Goal: Information Seeking & Learning: Learn about a topic

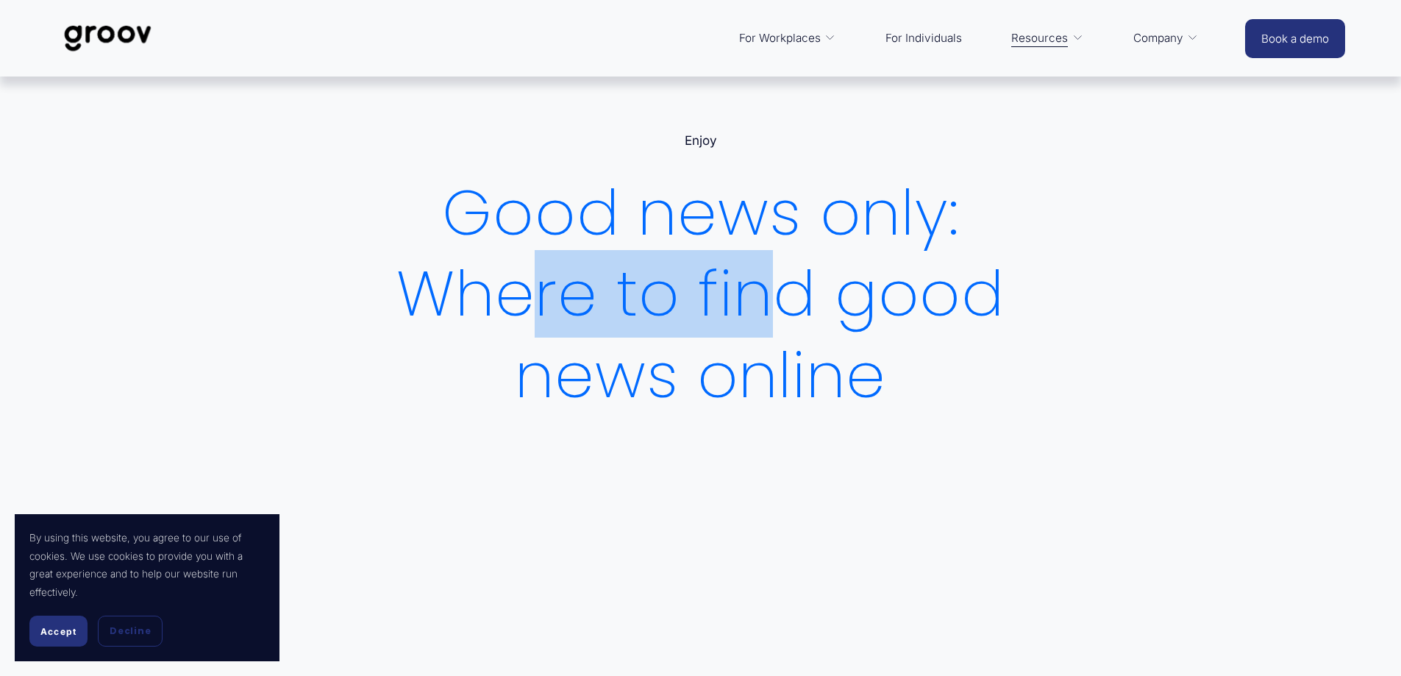
drag, startPoint x: 532, startPoint y: 288, endPoint x: 855, endPoint y: 283, distance: 322.9
click at [852, 284] on h1 "Good news only: Where to find good news online" at bounding box center [700, 295] width 644 height 244
click at [855, 283] on h1 "Good news only: Where to find good news online" at bounding box center [700, 295] width 644 height 244
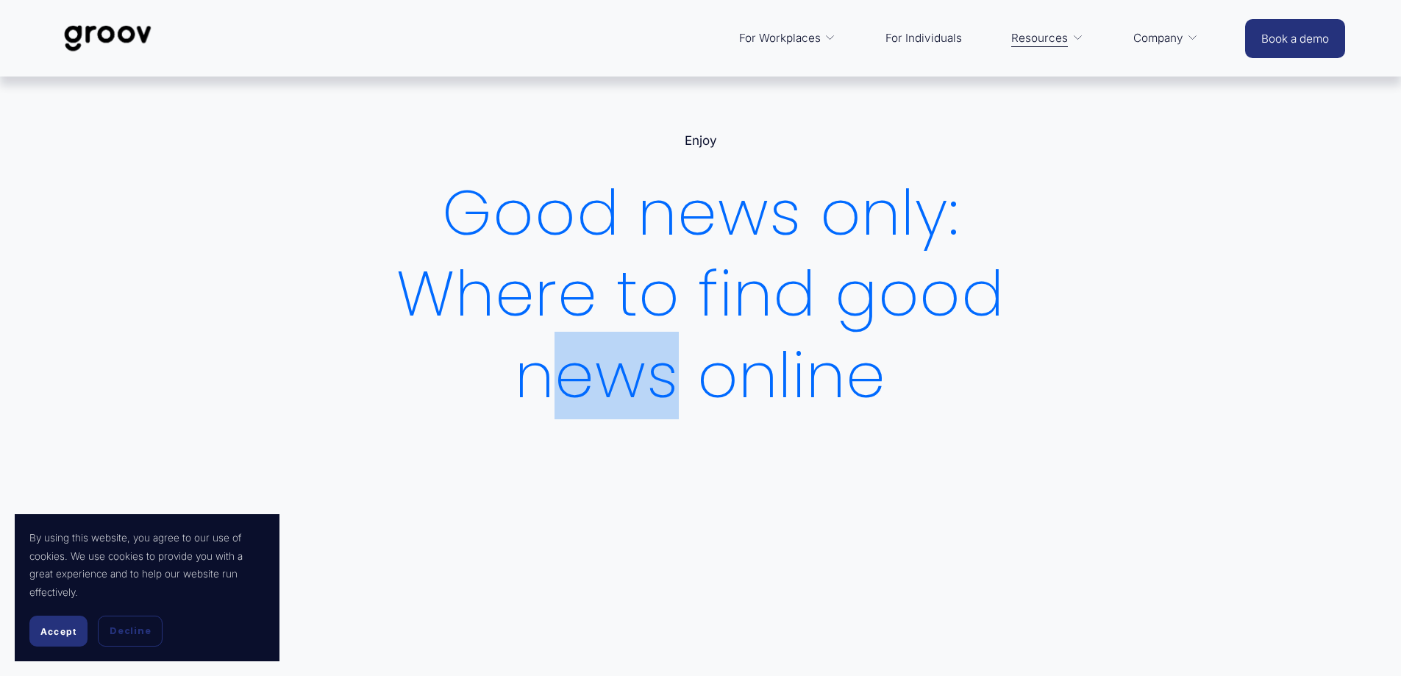
drag, startPoint x: 666, startPoint y: 355, endPoint x: 557, endPoint y: 367, distance: 110.2
click at [557, 367] on h1 "Good news only: Where to find good news online" at bounding box center [700, 295] width 644 height 244
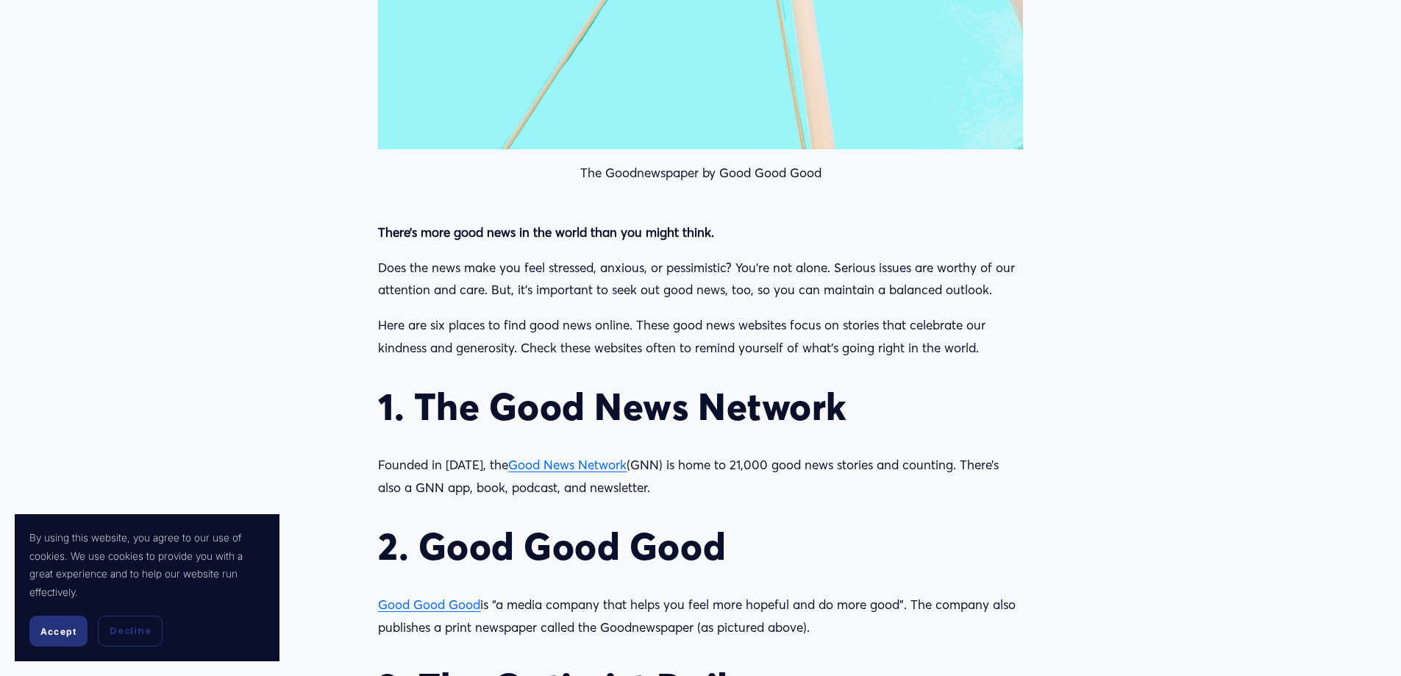
scroll to position [1177, 0]
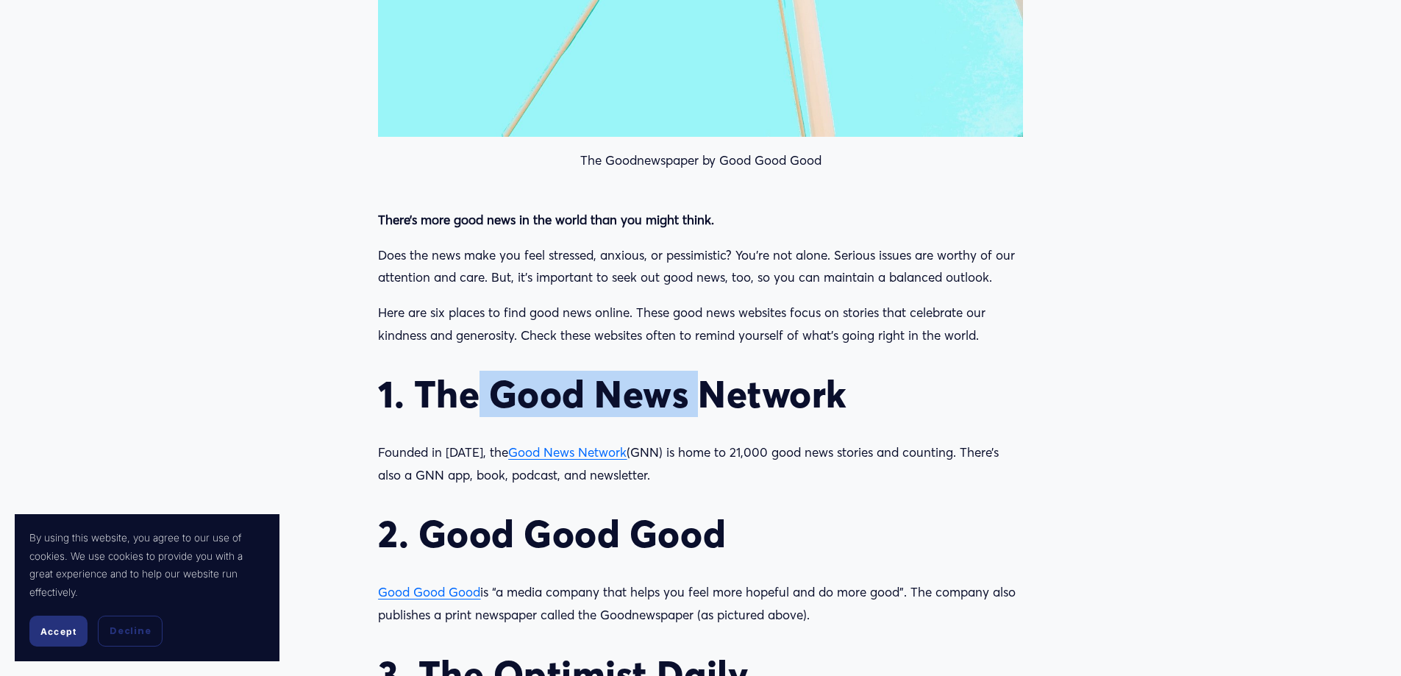
drag, startPoint x: 471, startPoint y: 388, endPoint x: 736, endPoint y: 387, distance: 265.5
click at [729, 388] on h2 "1. The Good News Network" at bounding box center [700, 393] width 644 height 45
click at [736, 387] on h2 "1. The Good News Network" at bounding box center [700, 393] width 644 height 45
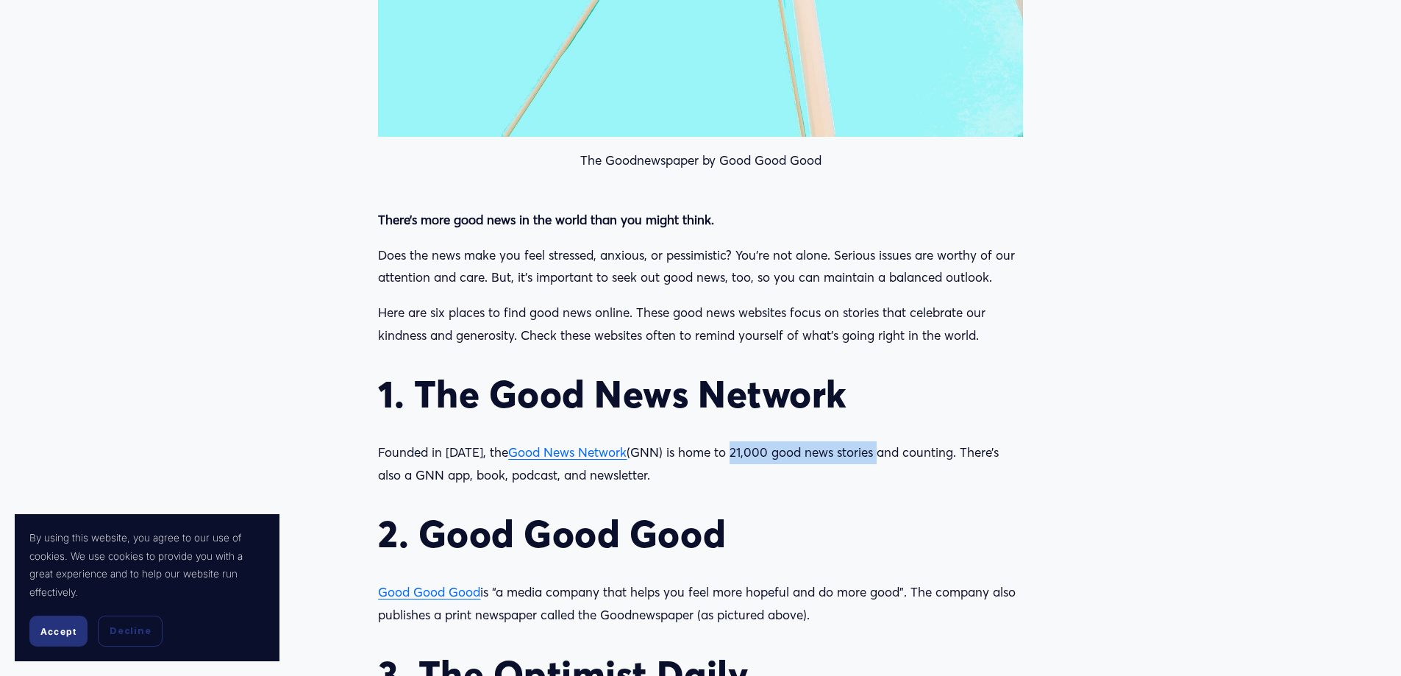
drag, startPoint x: 719, startPoint y: 452, endPoint x: 913, endPoint y: 452, distance: 193.4
click at [889, 451] on p "Founded in 1997, the Good News Network (GNN) is home to 21,000 good news storie…" at bounding box center [700, 463] width 644 height 45
click at [913, 452] on p "Founded in 1997, the Good News Network (GNN) is home to 21,000 good news storie…" at bounding box center [700, 463] width 644 height 45
drag, startPoint x: 666, startPoint y: 455, endPoint x: 925, endPoint y: 458, distance: 258.9
click at [925, 458] on p "Founded in 1997, the Good News Network (GNN) is home to 21,000 good news storie…" at bounding box center [700, 463] width 644 height 45
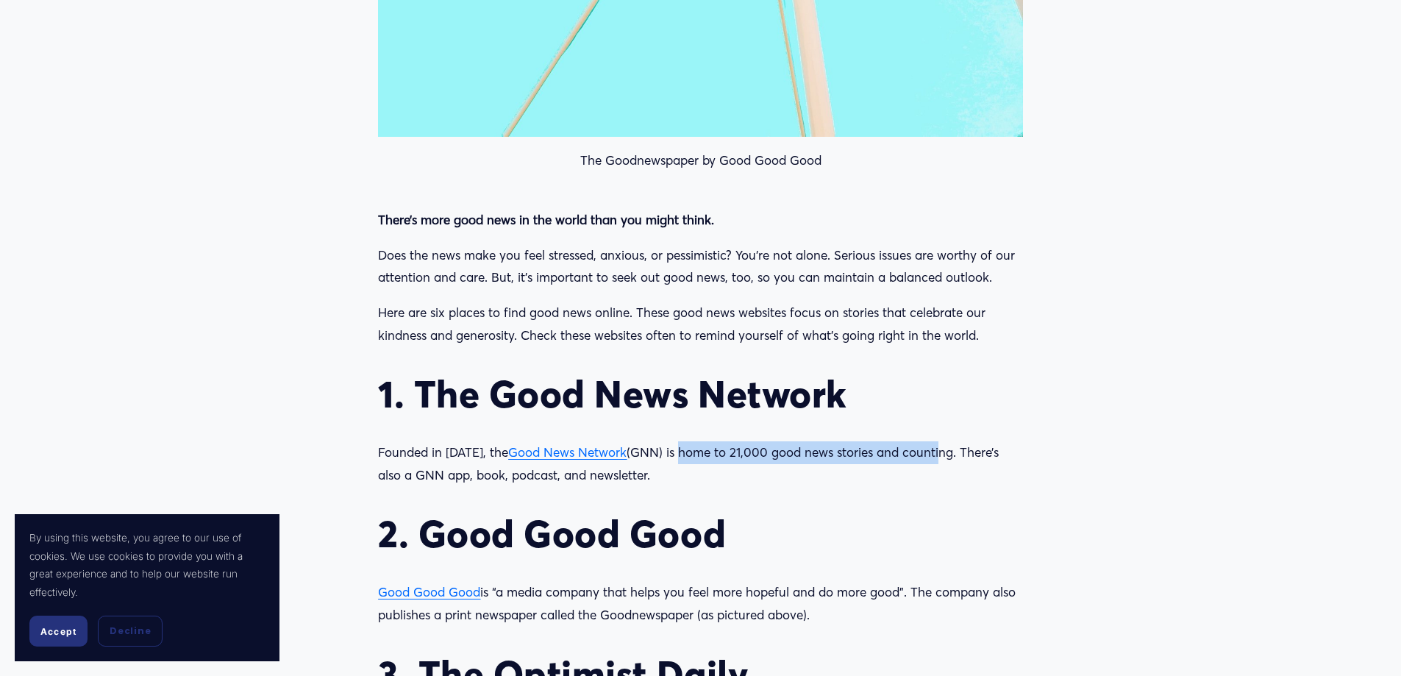
click at [925, 458] on p "Founded in 1997, the Good News Network (GNN) is home to 21,000 good news storie…" at bounding box center [700, 463] width 644 height 45
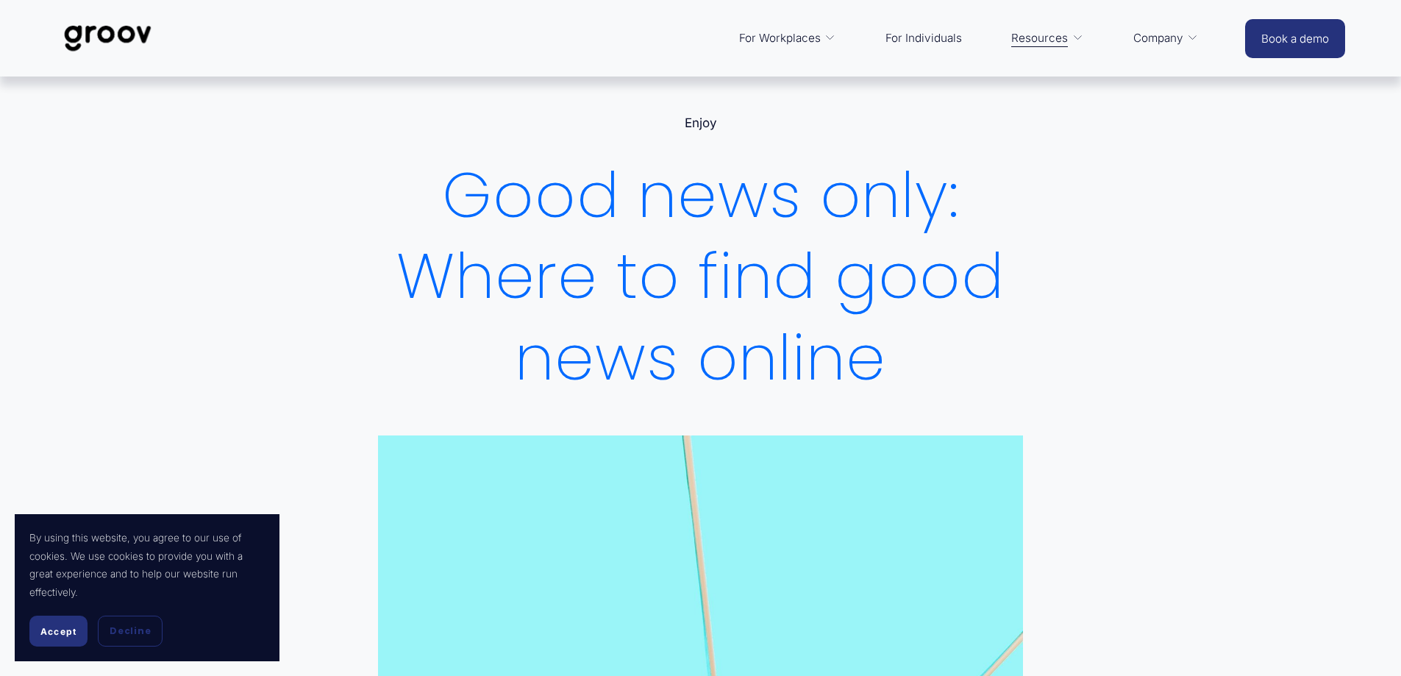
scroll to position [0, 0]
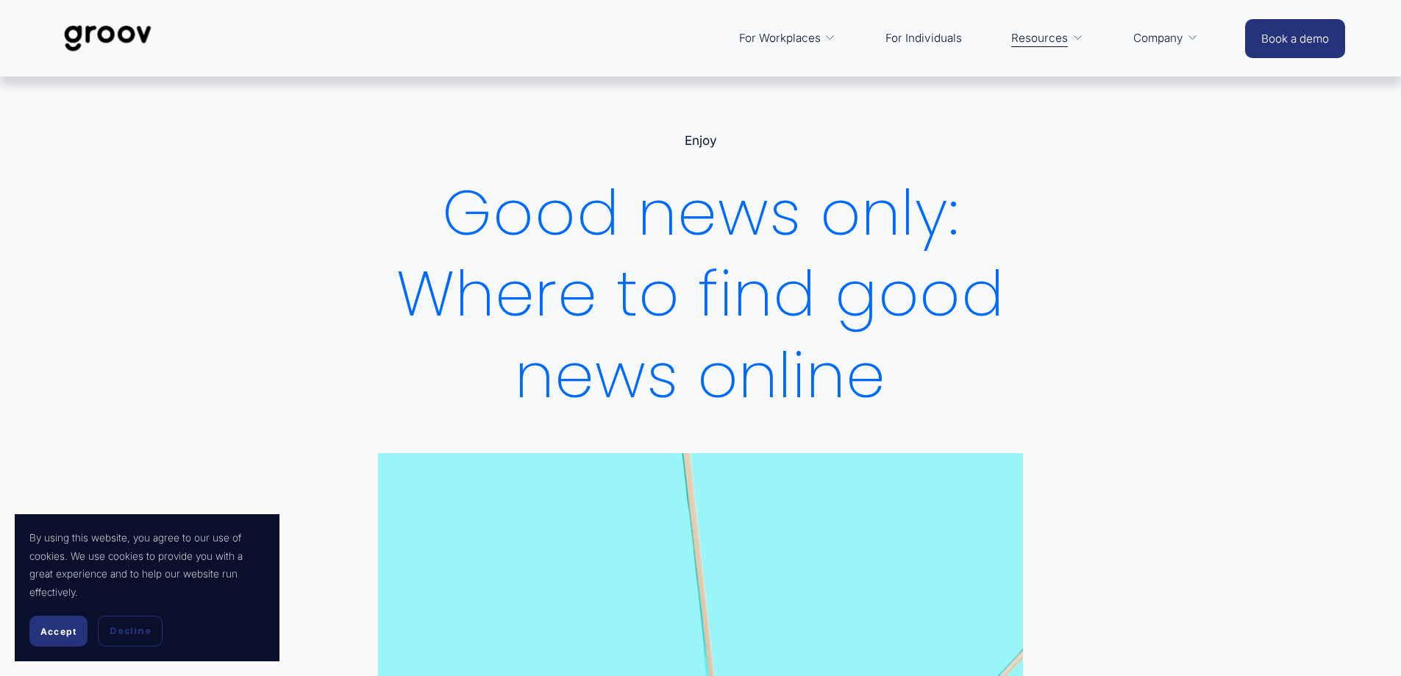
click at [913, 40] on link "For Individuals" at bounding box center [923, 38] width 91 height 35
